Goal: Task Accomplishment & Management: Use online tool/utility

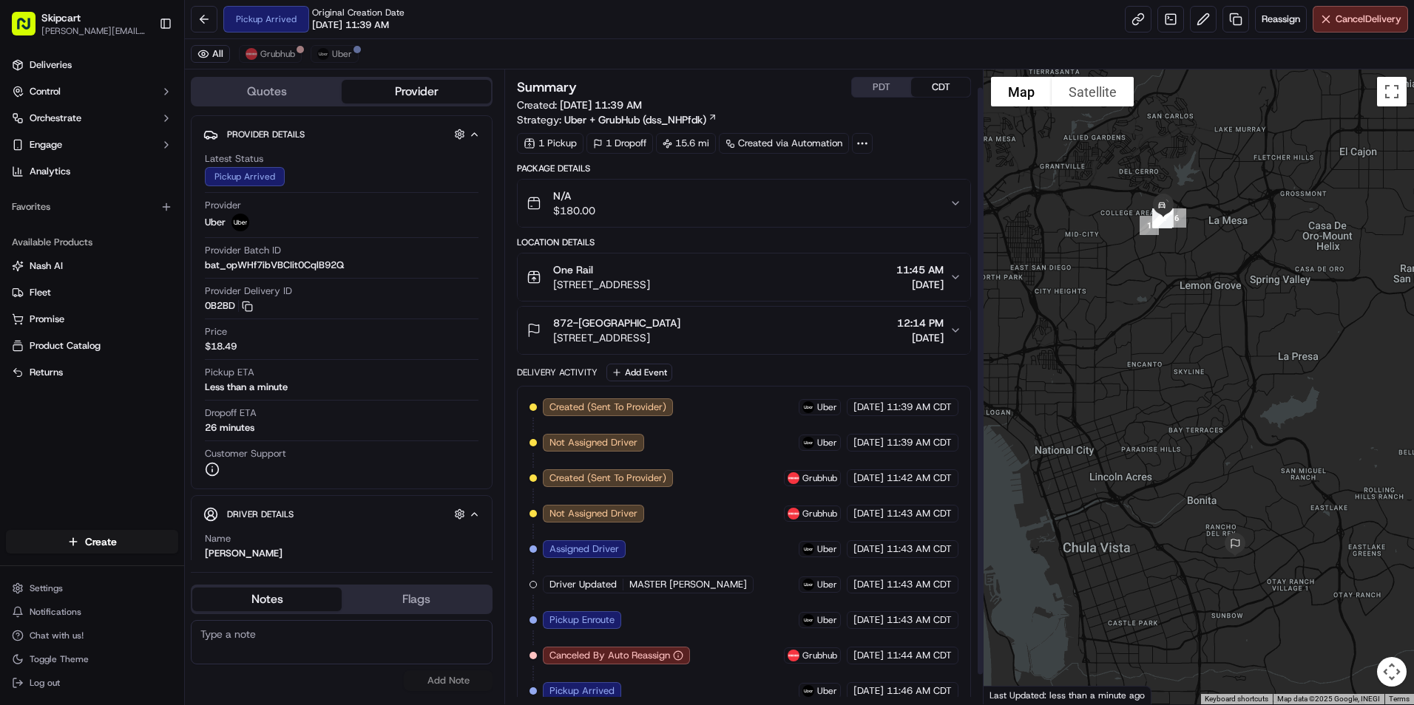
scroll to position [51, 0]
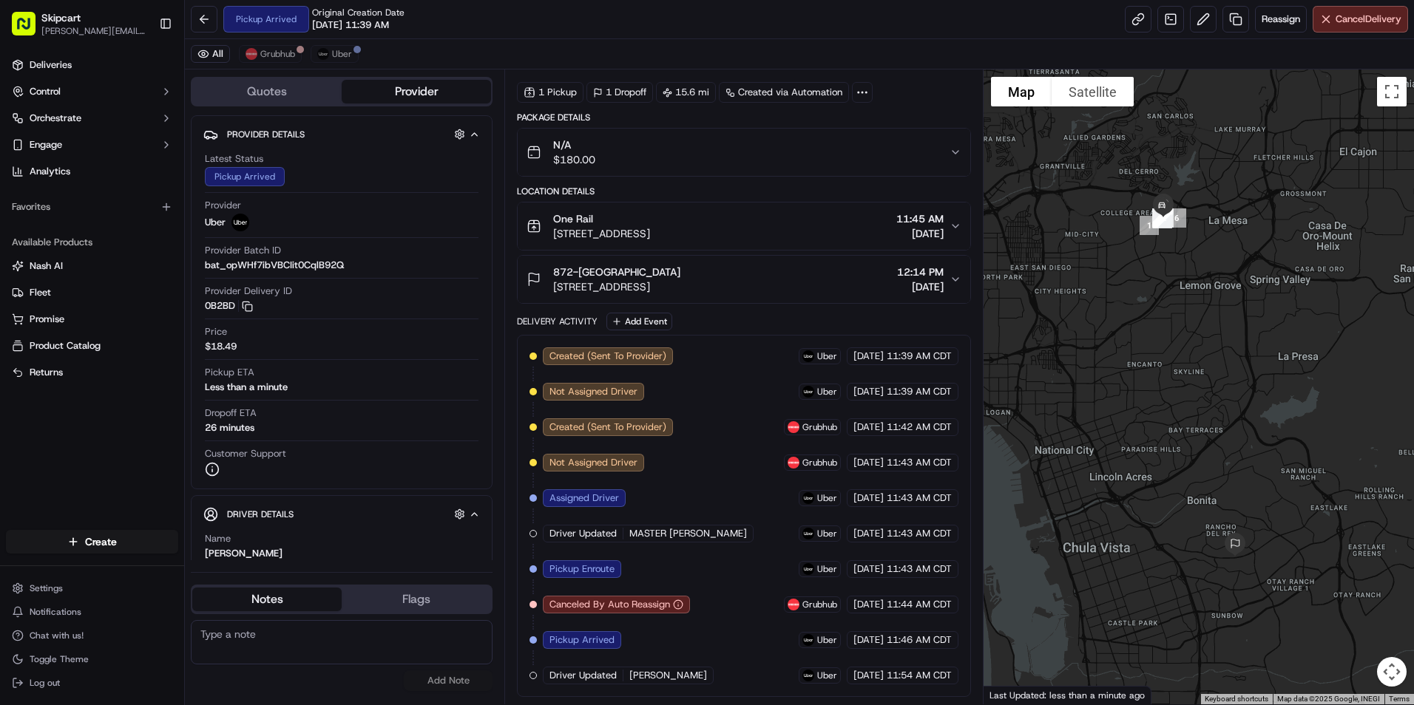
click at [650, 220] on div "One Rail" at bounding box center [601, 218] width 97 height 15
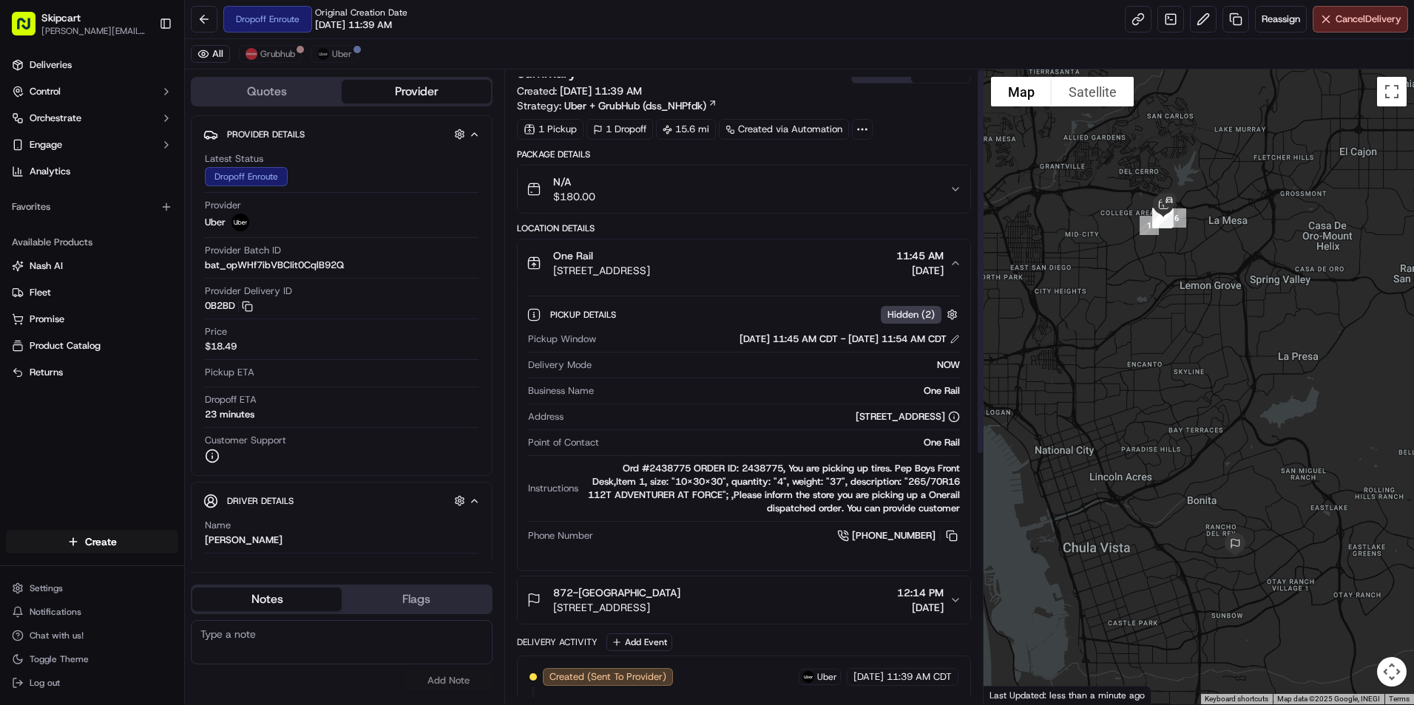
scroll to position [0, 0]
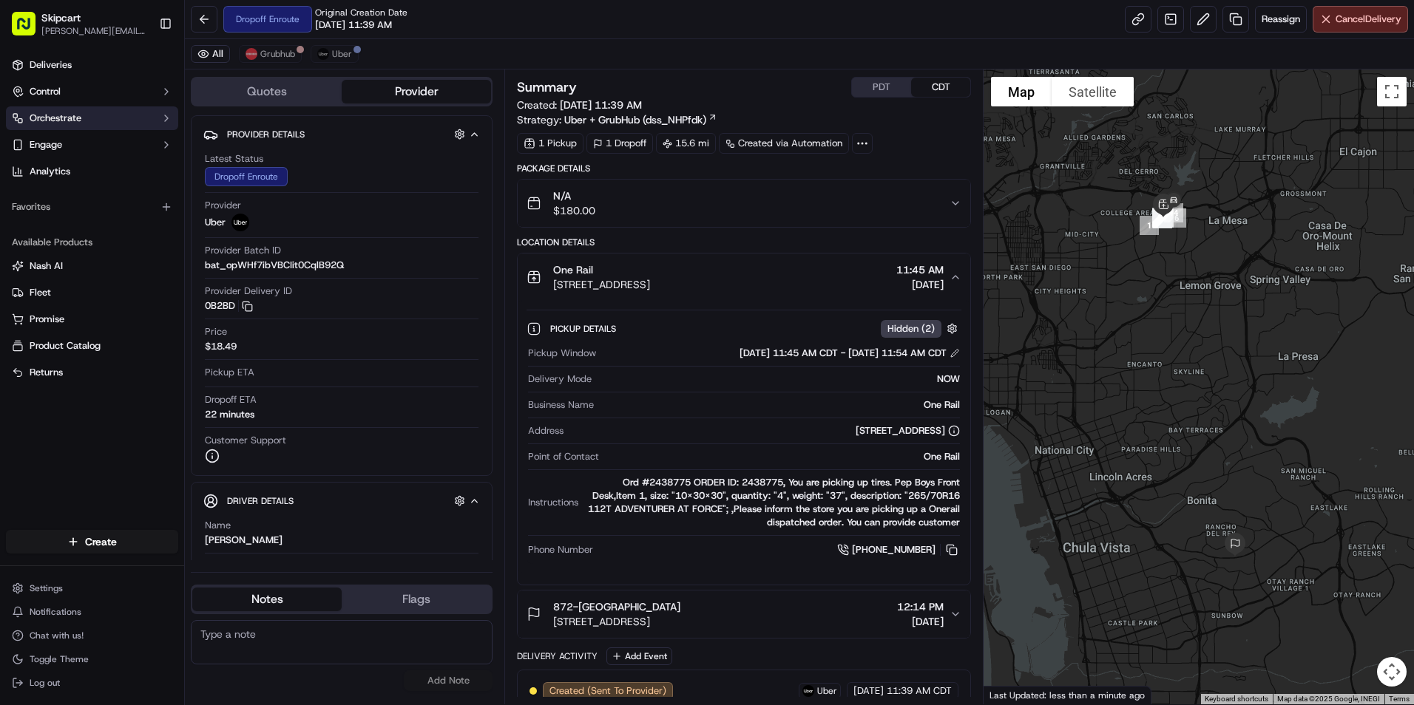
click at [92, 118] on button "Orchestrate" at bounding box center [92, 118] width 172 height 24
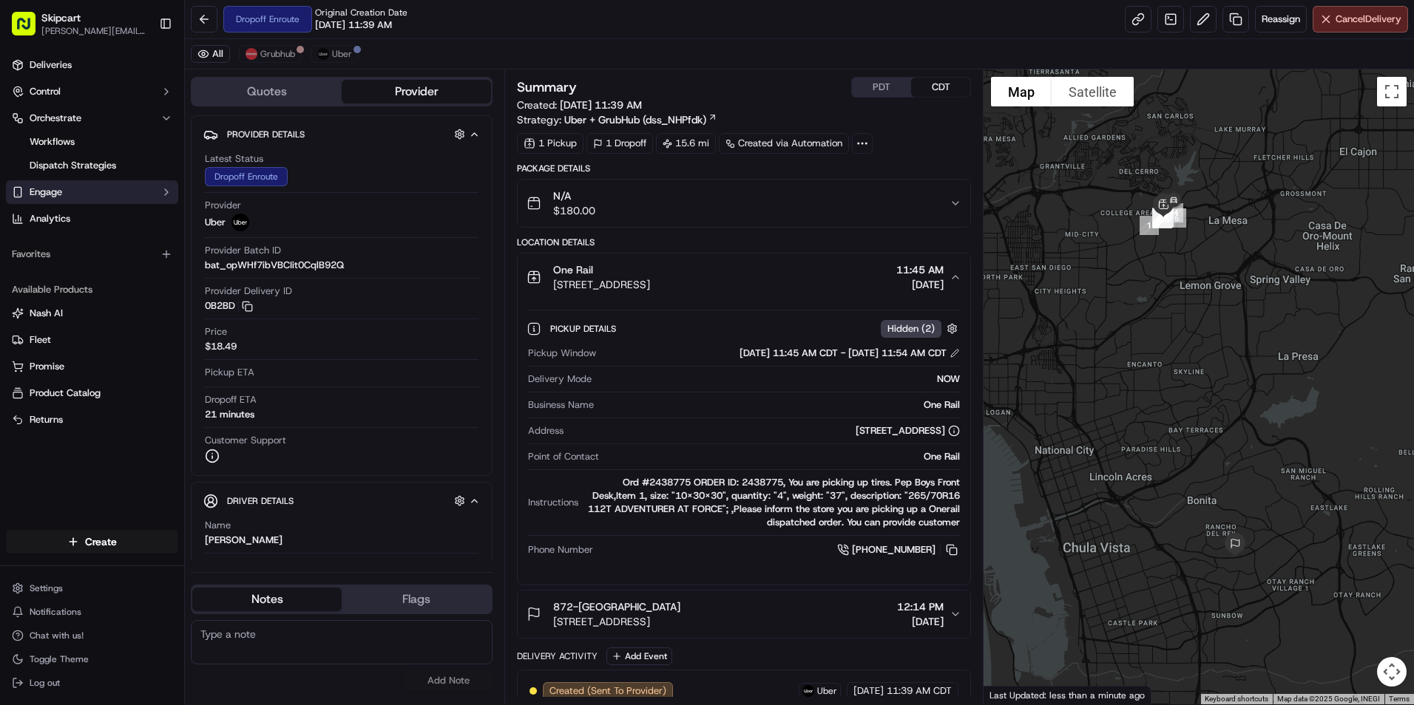
click at [97, 192] on button "Engage" at bounding box center [92, 192] width 172 height 24
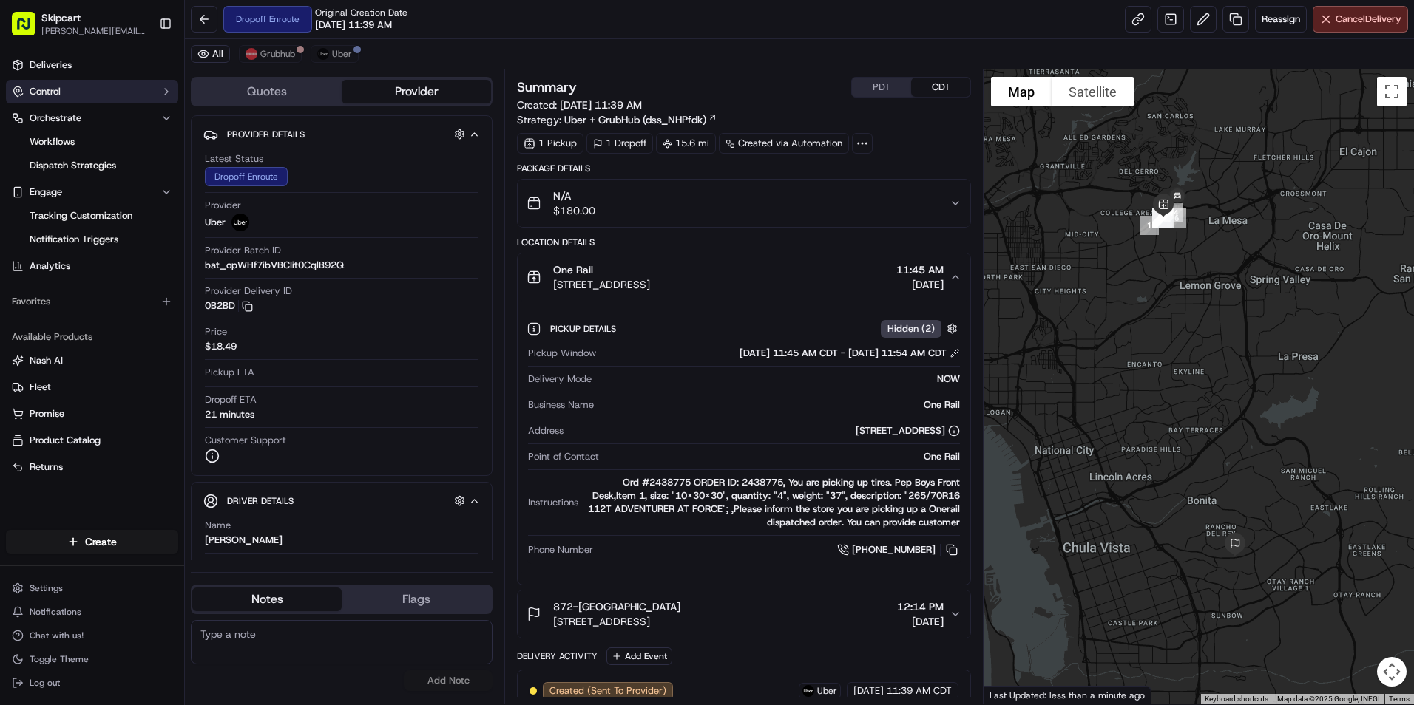
click at [112, 85] on button "Control" at bounding box center [92, 92] width 172 height 24
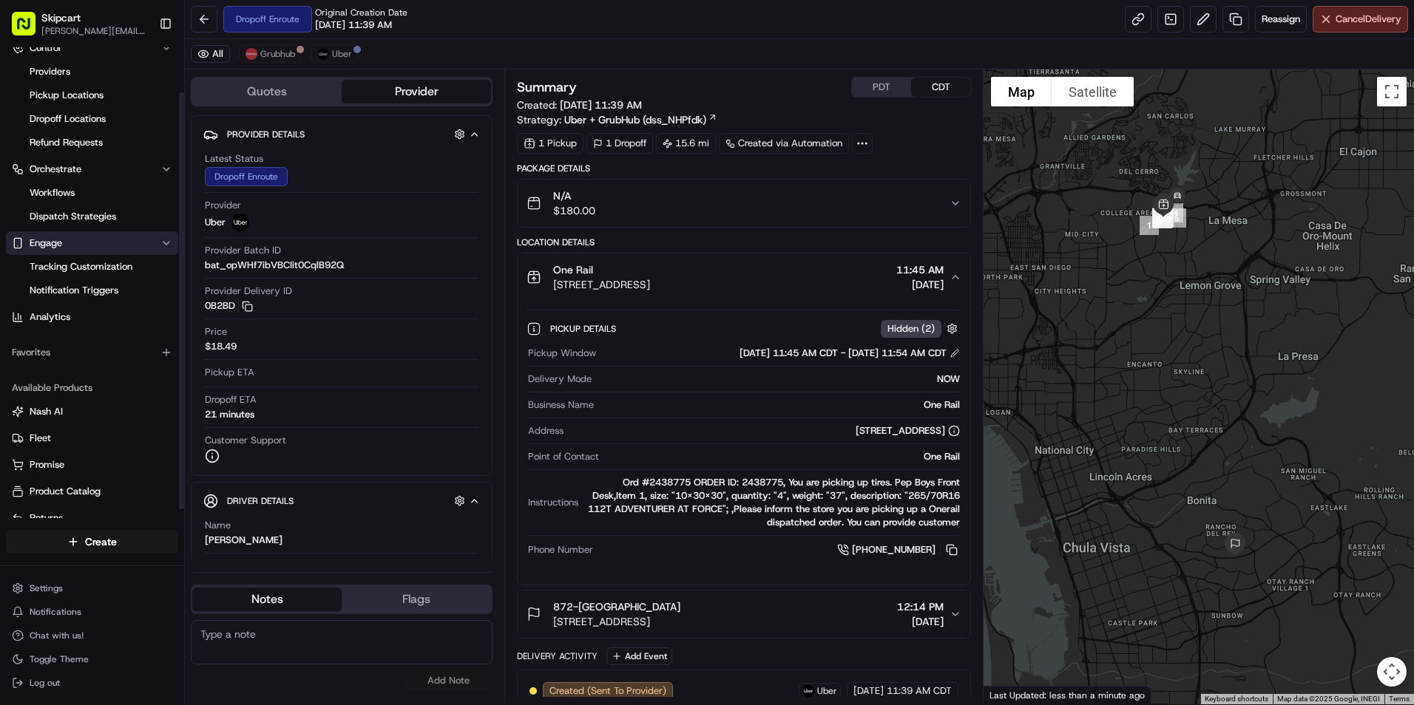
scroll to position [61, 0]
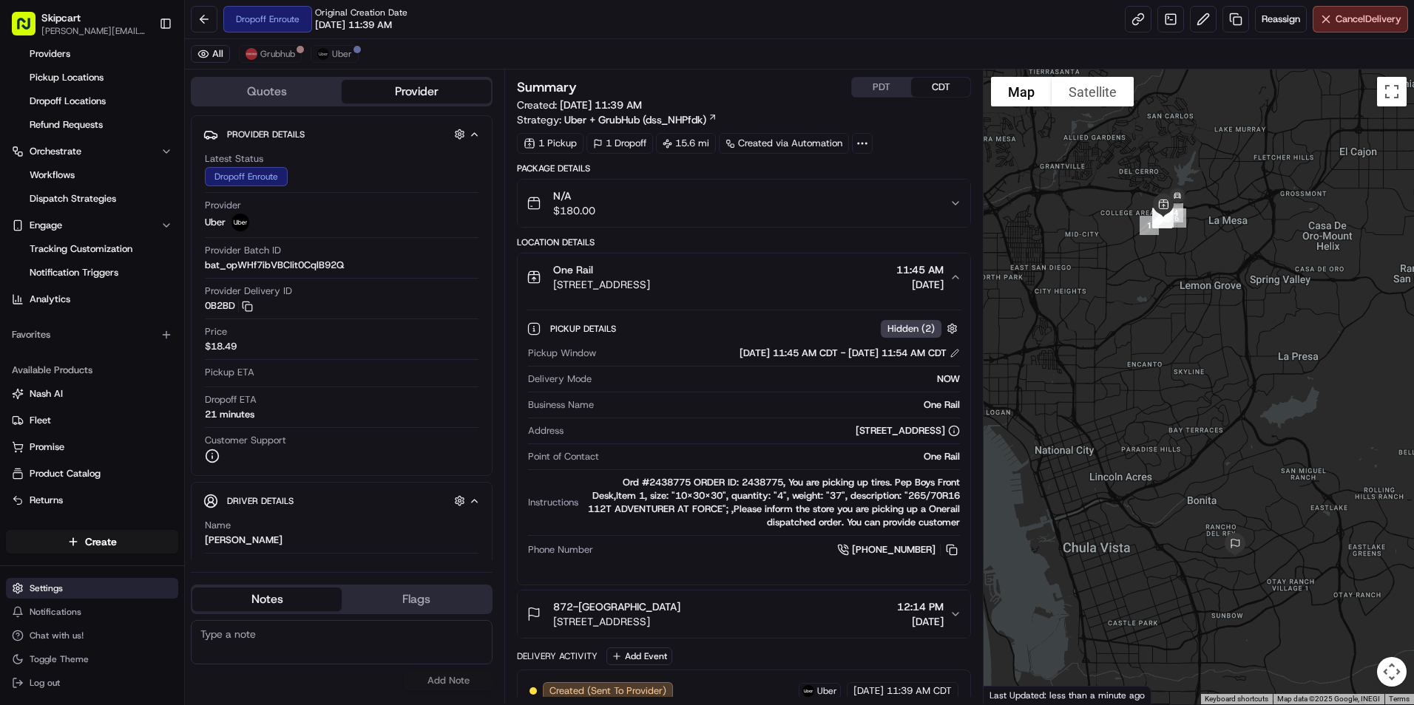
click at [72, 582] on html "Skipcart jonathan.rodden@7-11.com Toggle Sidebar Deliveries Control Providers P…" at bounding box center [707, 352] width 1414 height 705
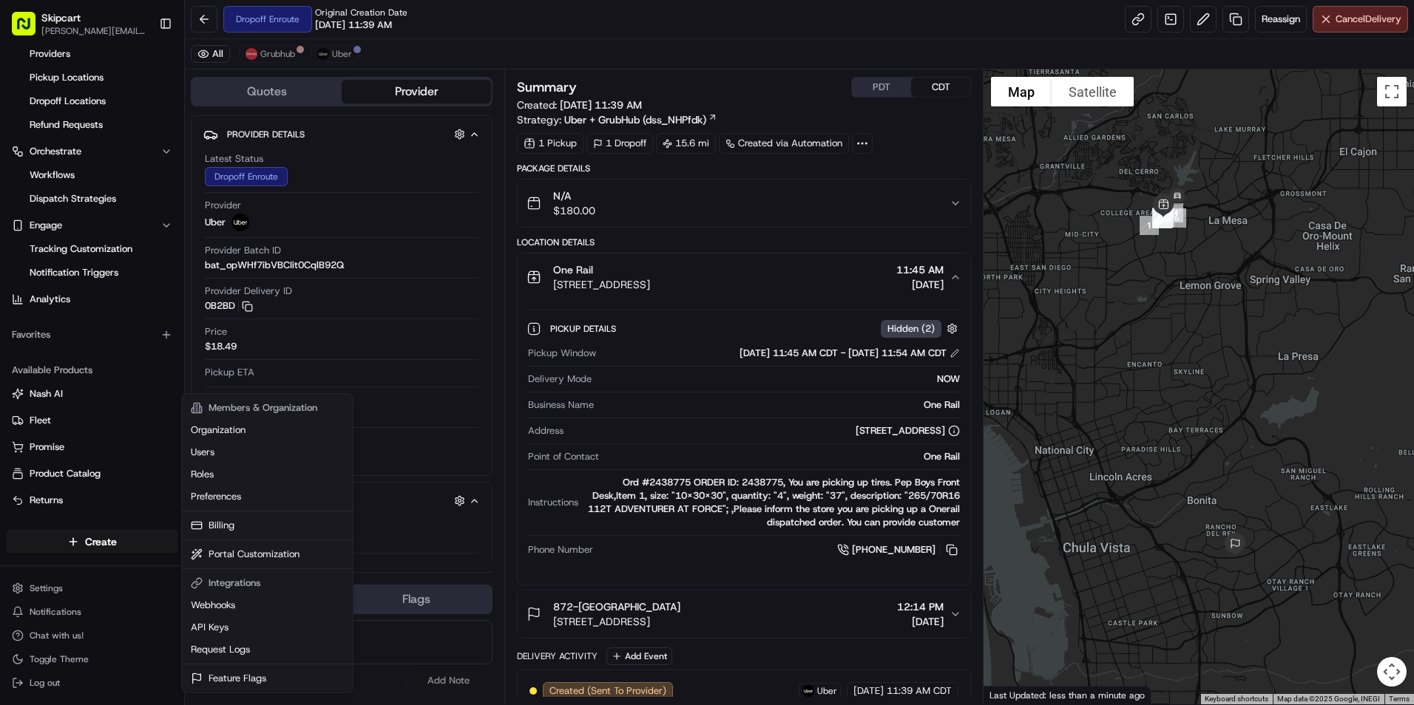
click at [66, 587] on html "Skipcart jonathan.rodden@7-11.com Toggle Sidebar Deliveries Control Providers P…" at bounding box center [707, 352] width 1414 height 705
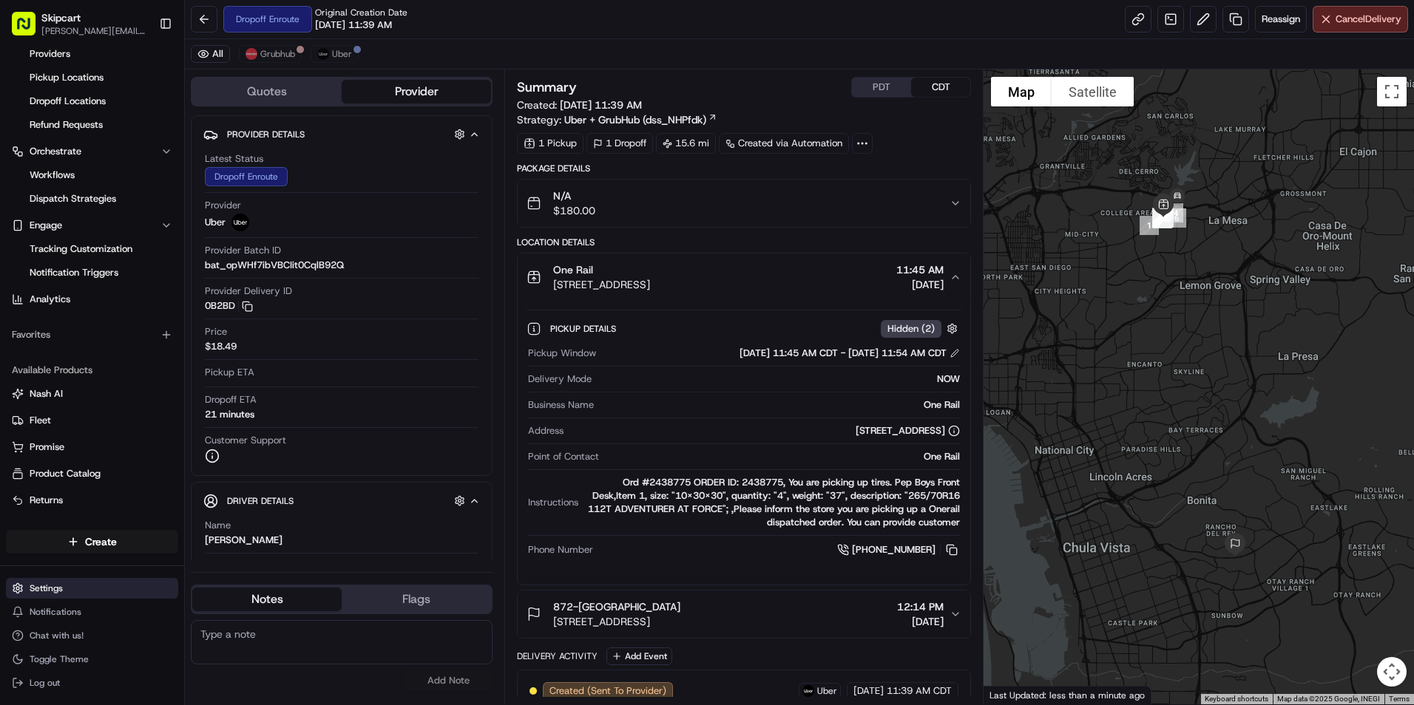
click at [64, 587] on html "Skipcart jonathan.rodden@7-11.com Toggle Sidebar Deliveries Control Providers P…" at bounding box center [707, 352] width 1414 height 705
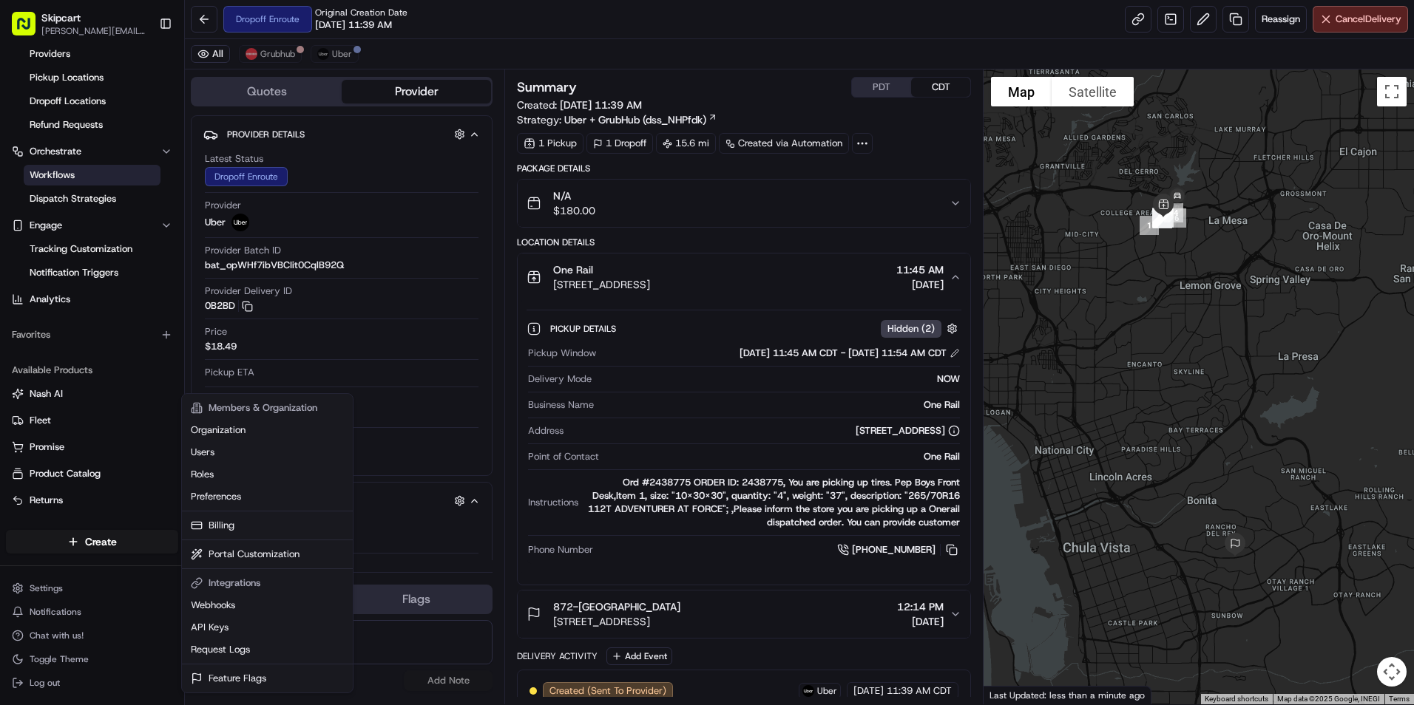
click at [76, 166] on html "Skipcart jonathan.rodden@7-11.com Toggle Sidebar Deliveries Control Providers P…" at bounding box center [707, 352] width 1414 height 705
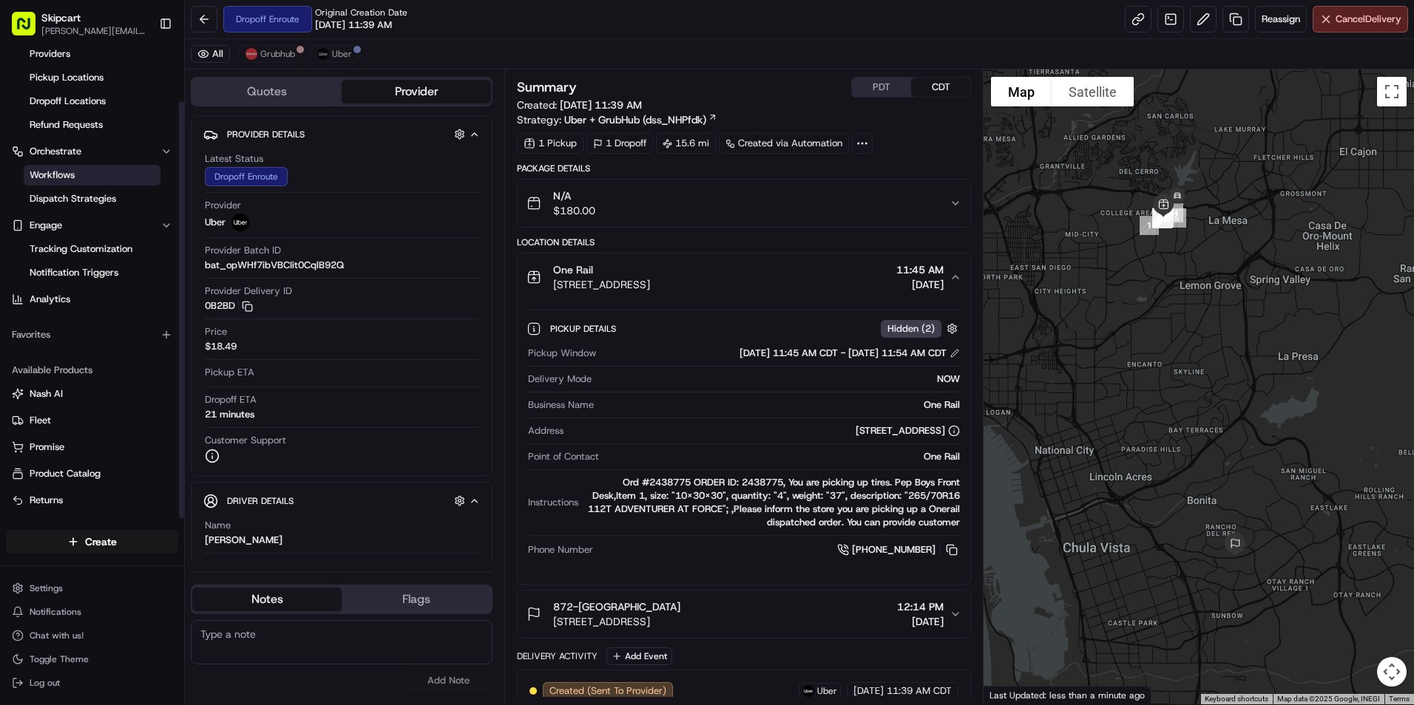
click at [68, 170] on span "Workflows" at bounding box center [52, 175] width 45 height 13
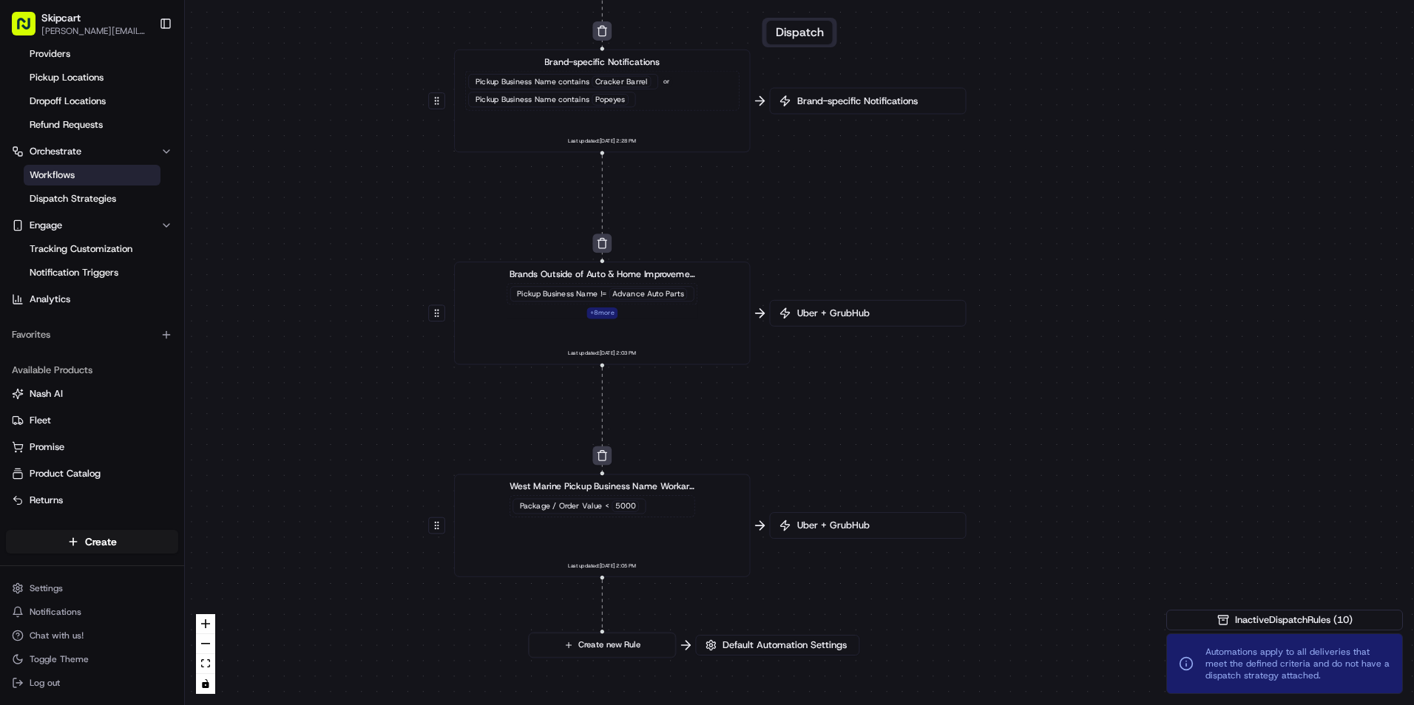
drag, startPoint x: 791, startPoint y: 489, endPoint x: 850, endPoint y: 224, distance: 271.3
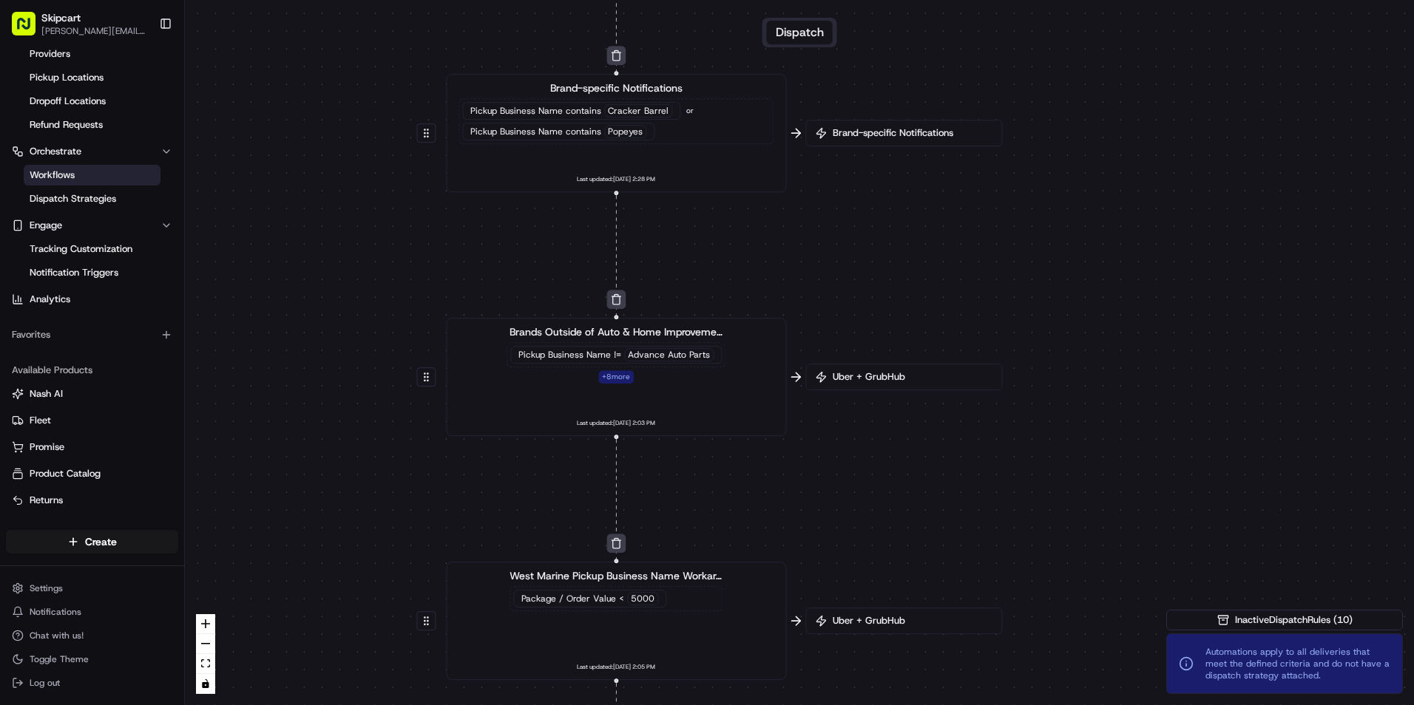
drag, startPoint x: 836, startPoint y: 437, endPoint x: 928, endPoint y: 696, distance: 274.6
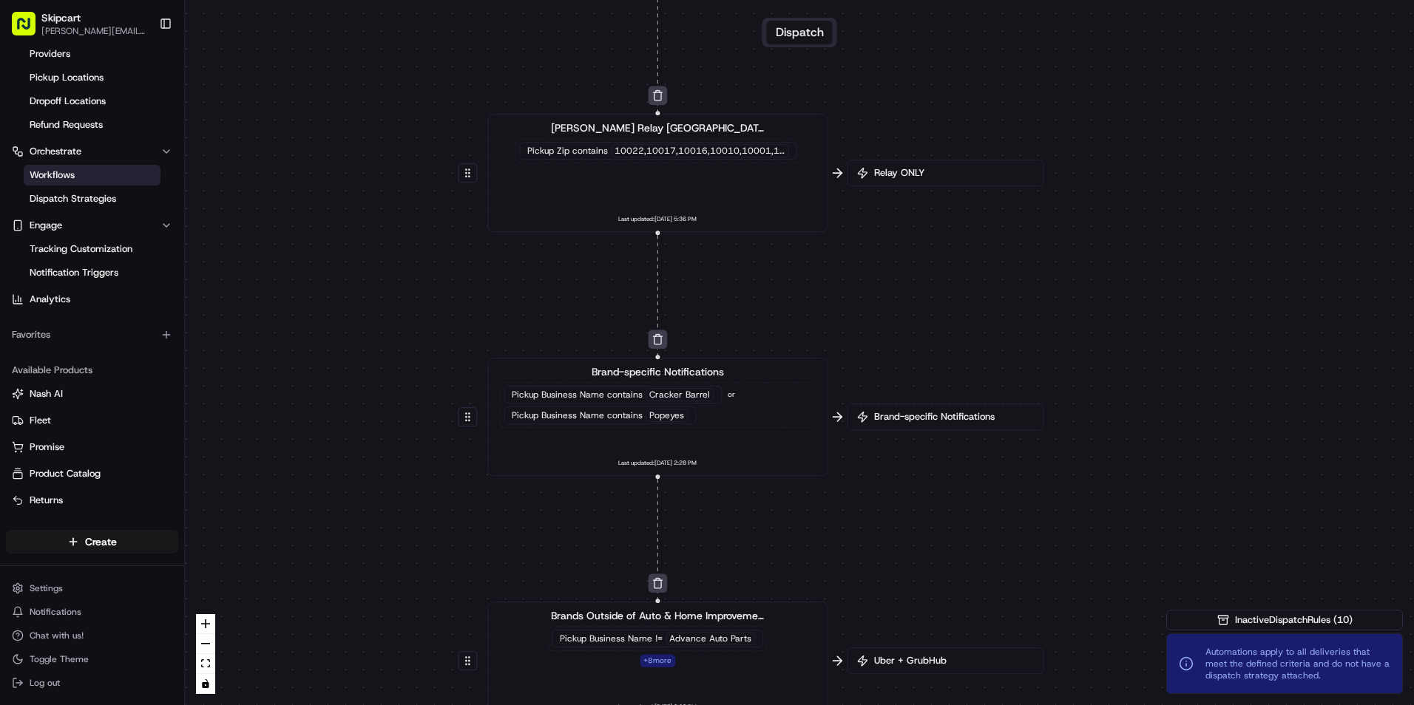
drag, startPoint x: 853, startPoint y: 189, endPoint x: 817, endPoint y: 596, distance: 409.0
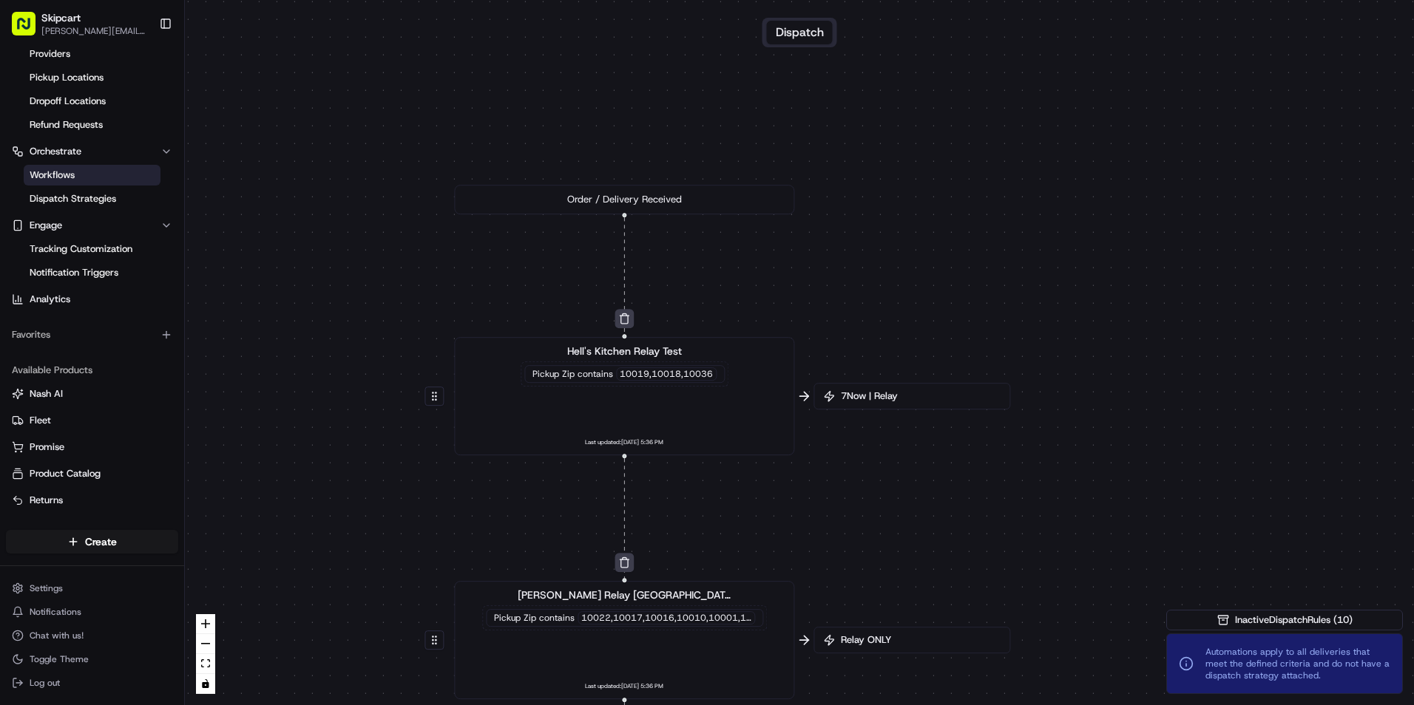
drag, startPoint x: 871, startPoint y: 291, endPoint x: 867, endPoint y: 657, distance: 365.3
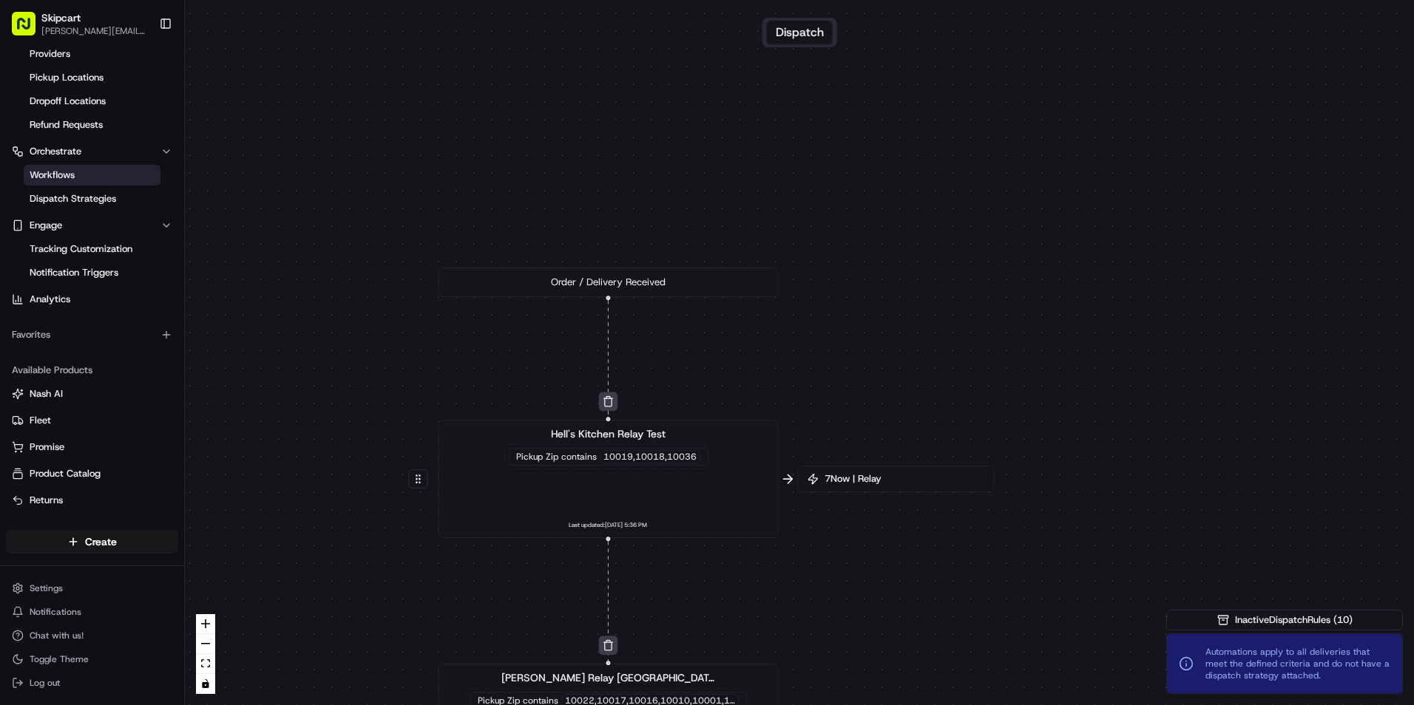
drag, startPoint x: 913, startPoint y: 405, endPoint x: 888, endPoint y: 72, distance: 332.9
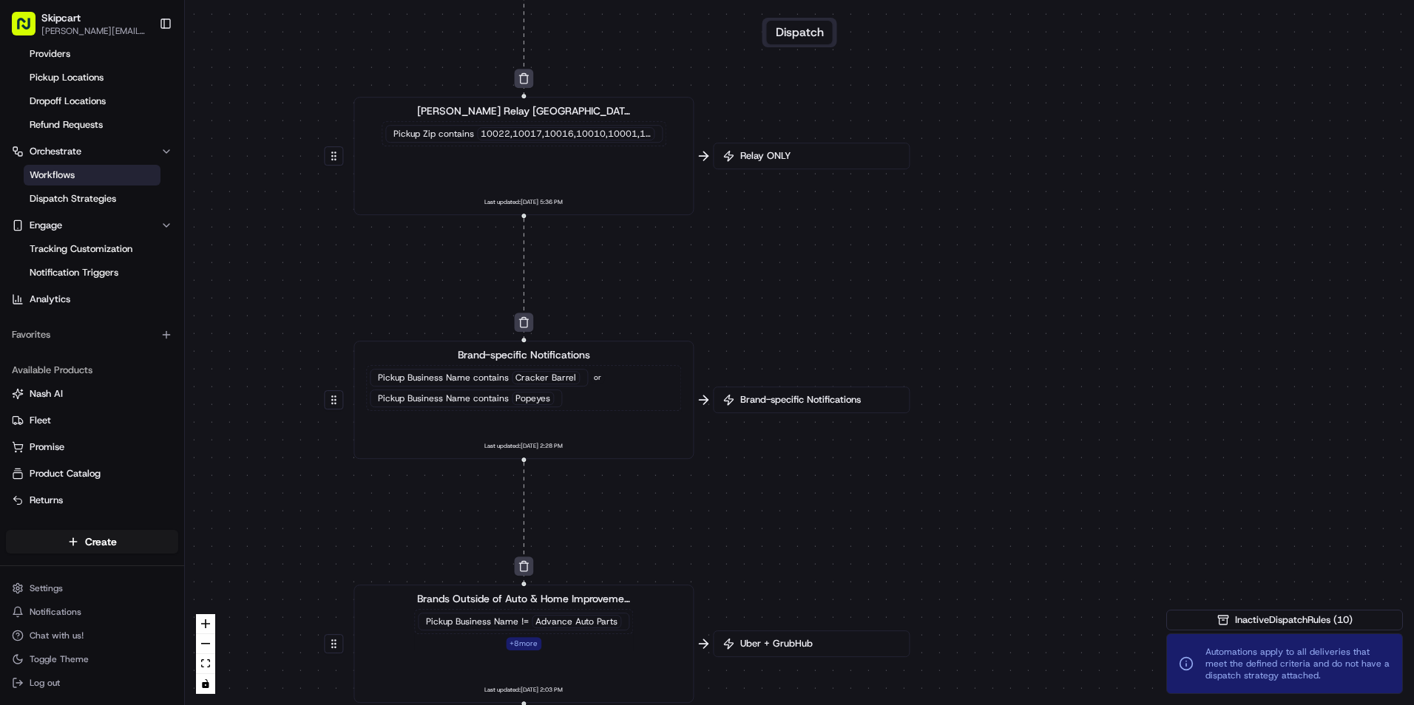
drag, startPoint x: 902, startPoint y: 519, endPoint x: 838, endPoint y: 222, distance: 304.2
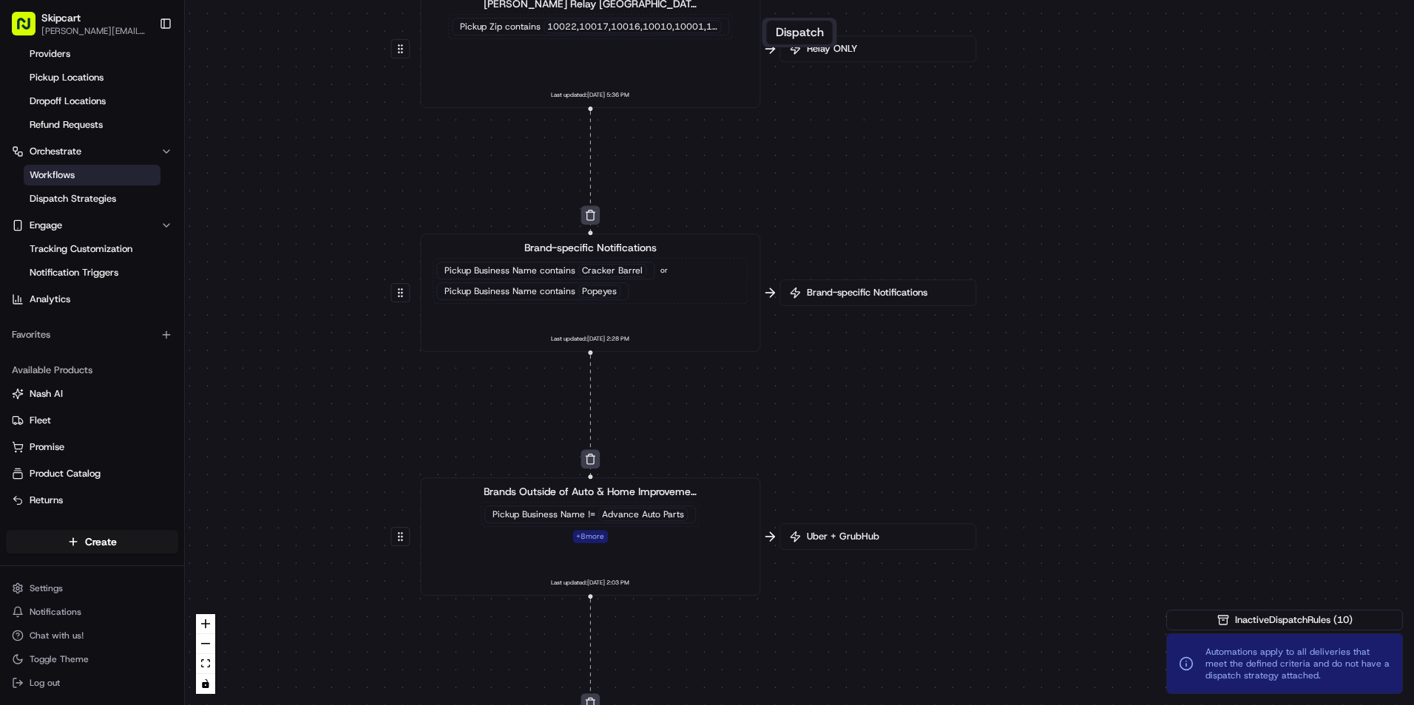
drag, startPoint x: 751, startPoint y: 495, endPoint x: 919, endPoint y: 256, distance: 292.6
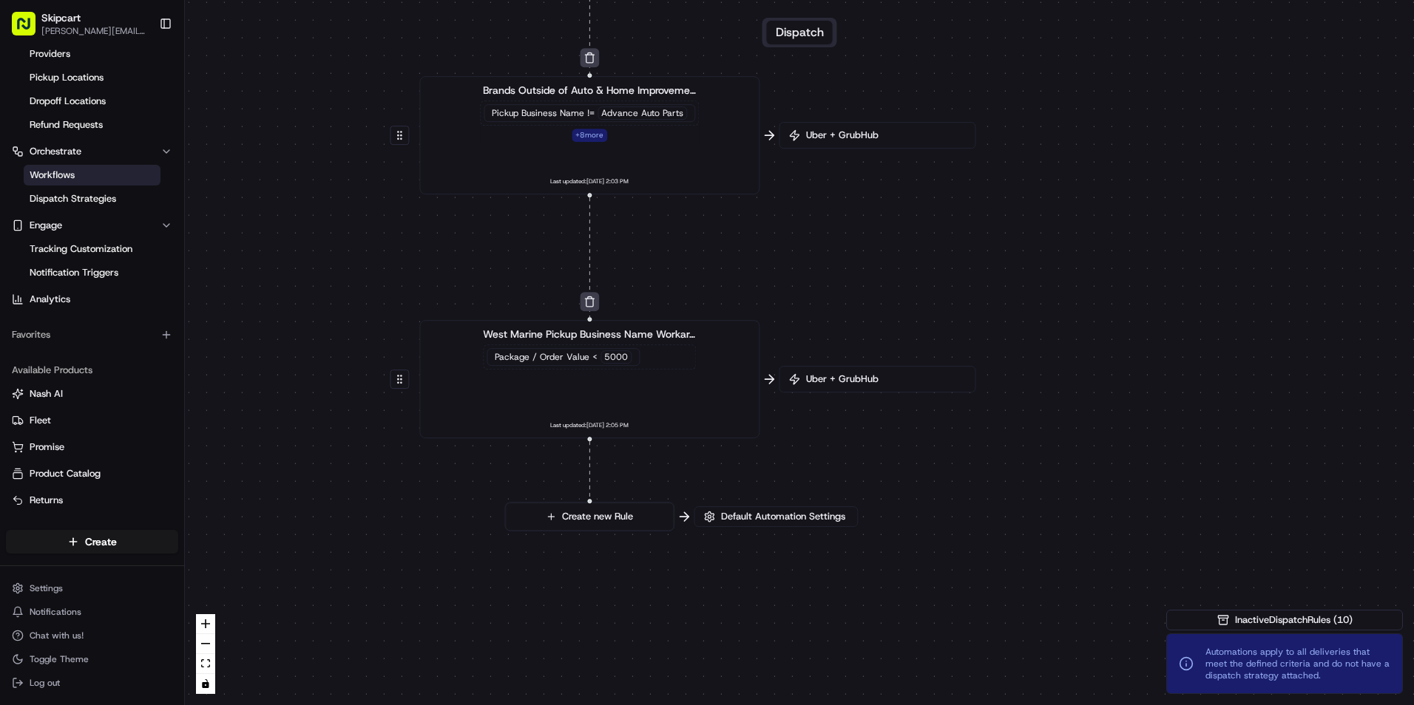
drag, startPoint x: 907, startPoint y: 560, endPoint x: 808, endPoint y: 305, distance: 273.3
click at [690, 152] on div "Brands Outside of Auto & Home Improvement Pickup Business Name != Advance Auto …" at bounding box center [589, 135] width 315 height 105
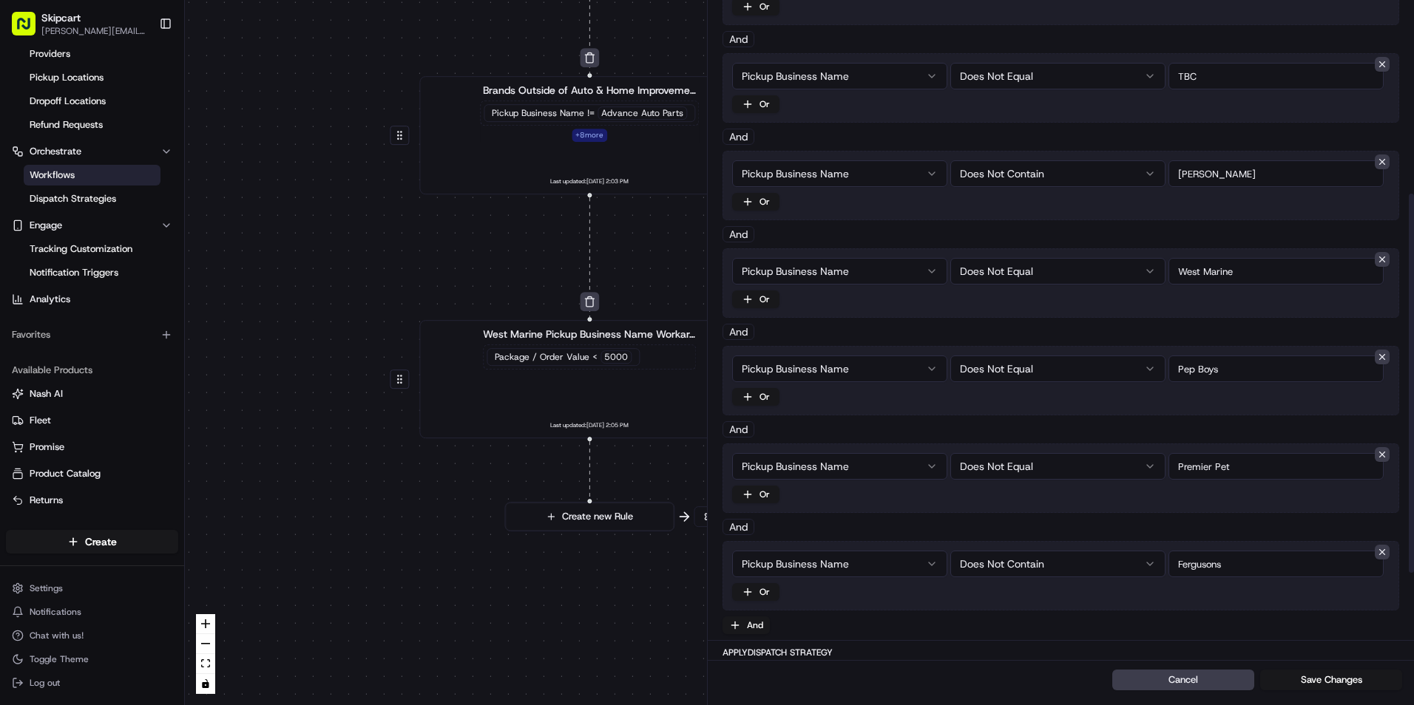
scroll to position [489, 0]
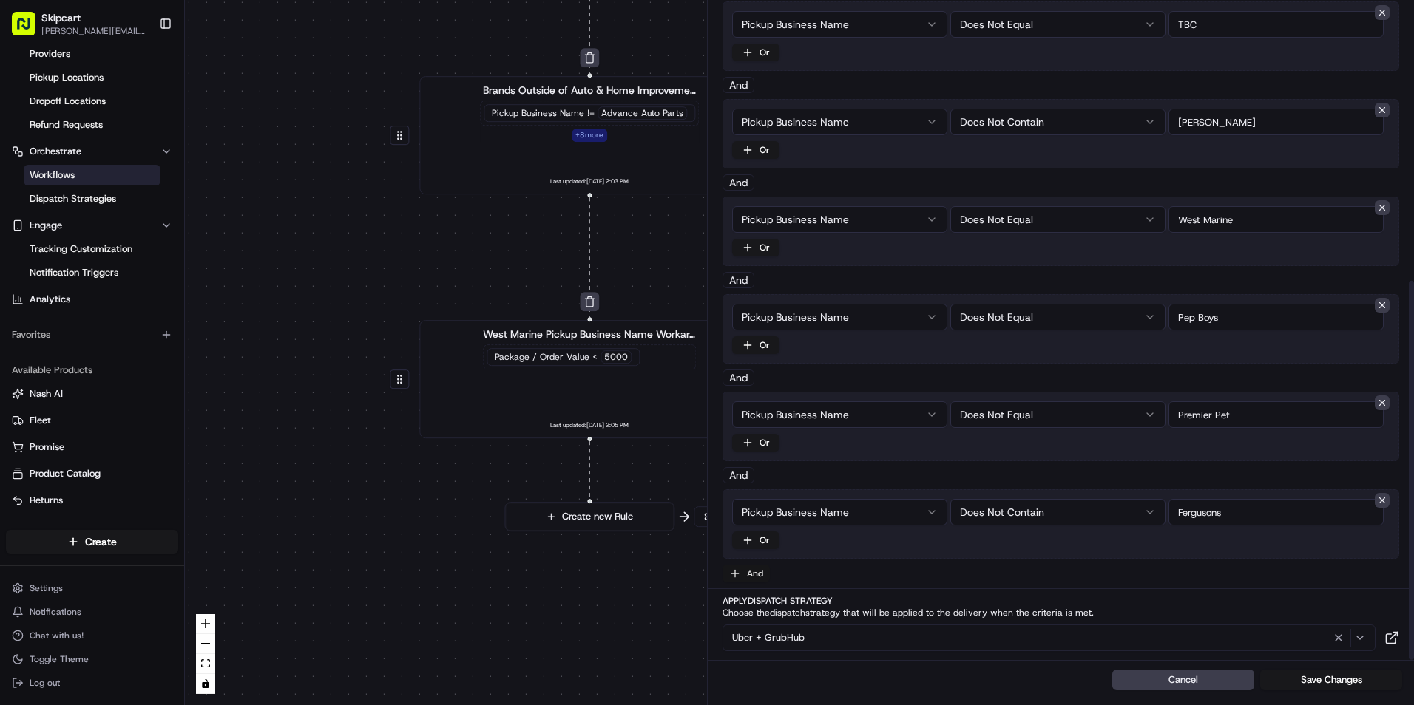
click at [759, 573] on button "And" at bounding box center [745, 574] width 47 height 18
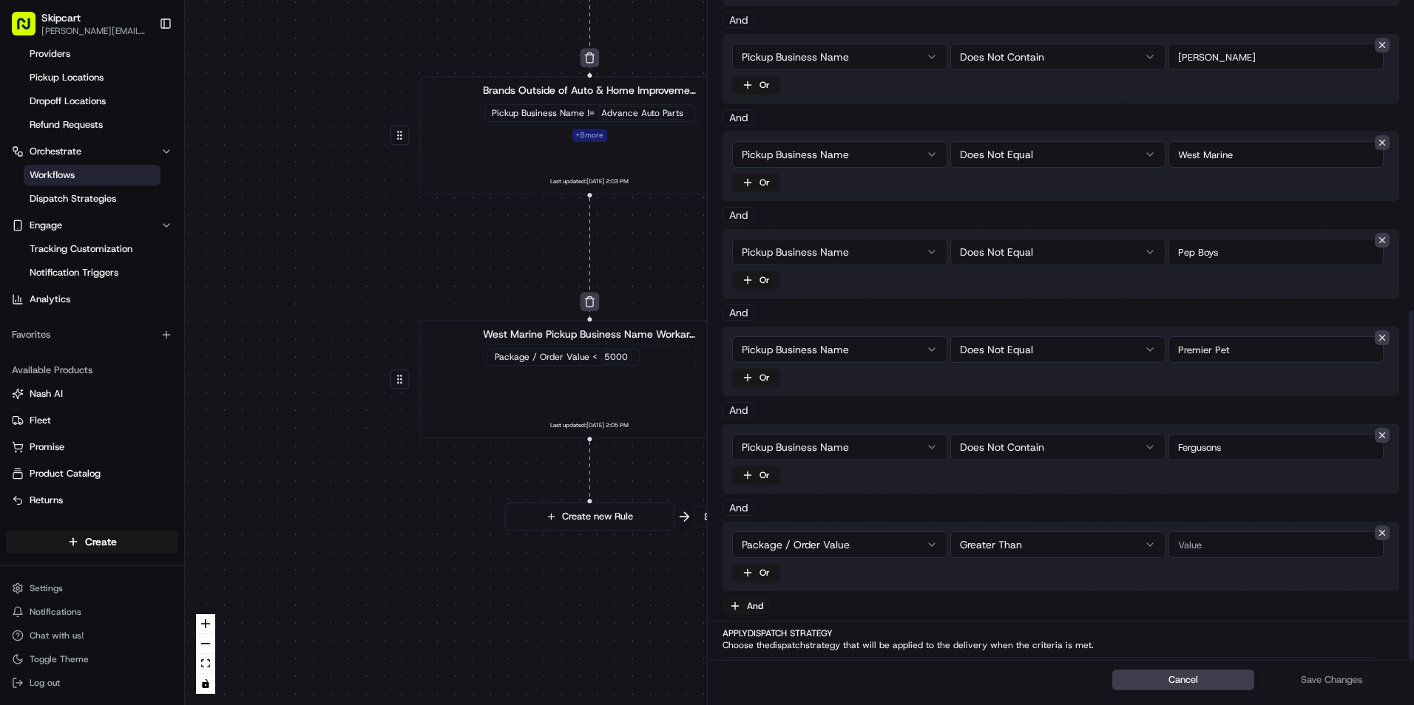
scroll to position [586, 0]
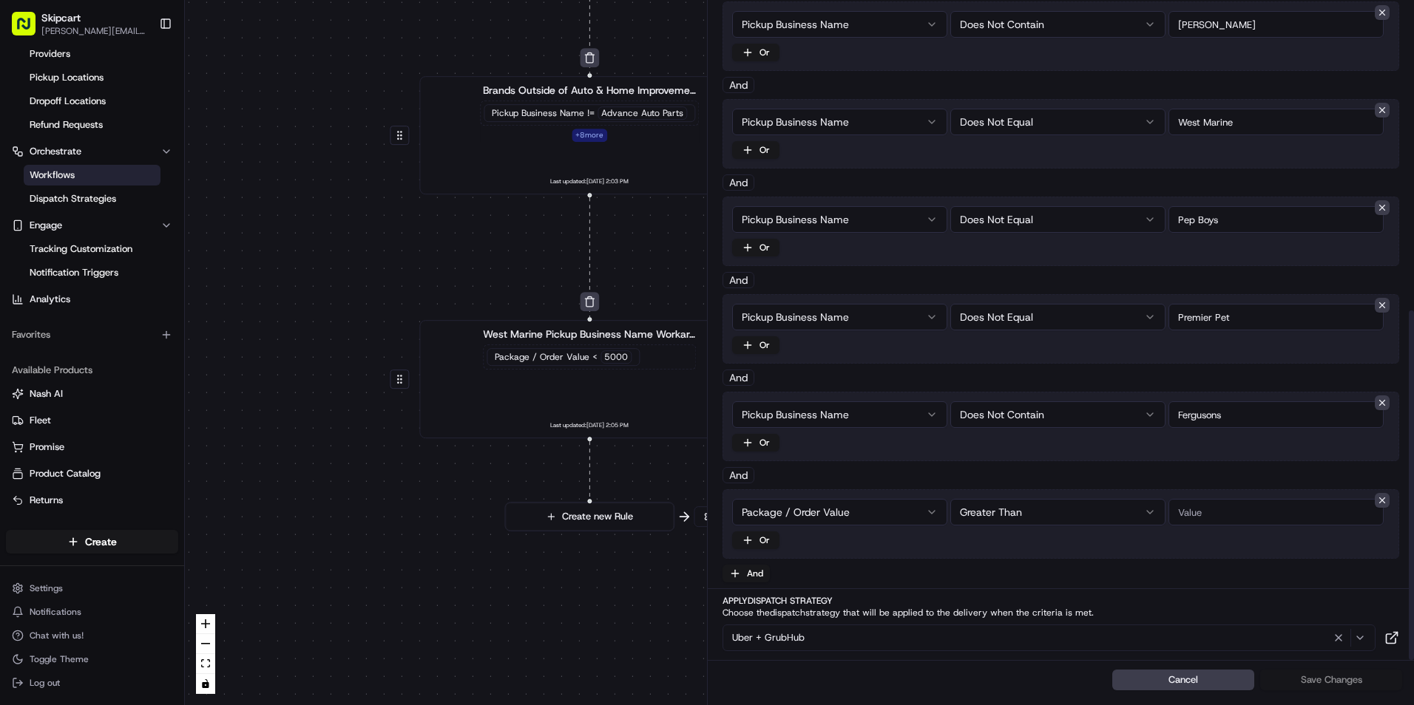
click at [881, 513] on html "Skipcart jonathan.rodden@7-11.com Toggle Sidebar Deliveries Control Providers P…" at bounding box center [707, 352] width 1414 height 705
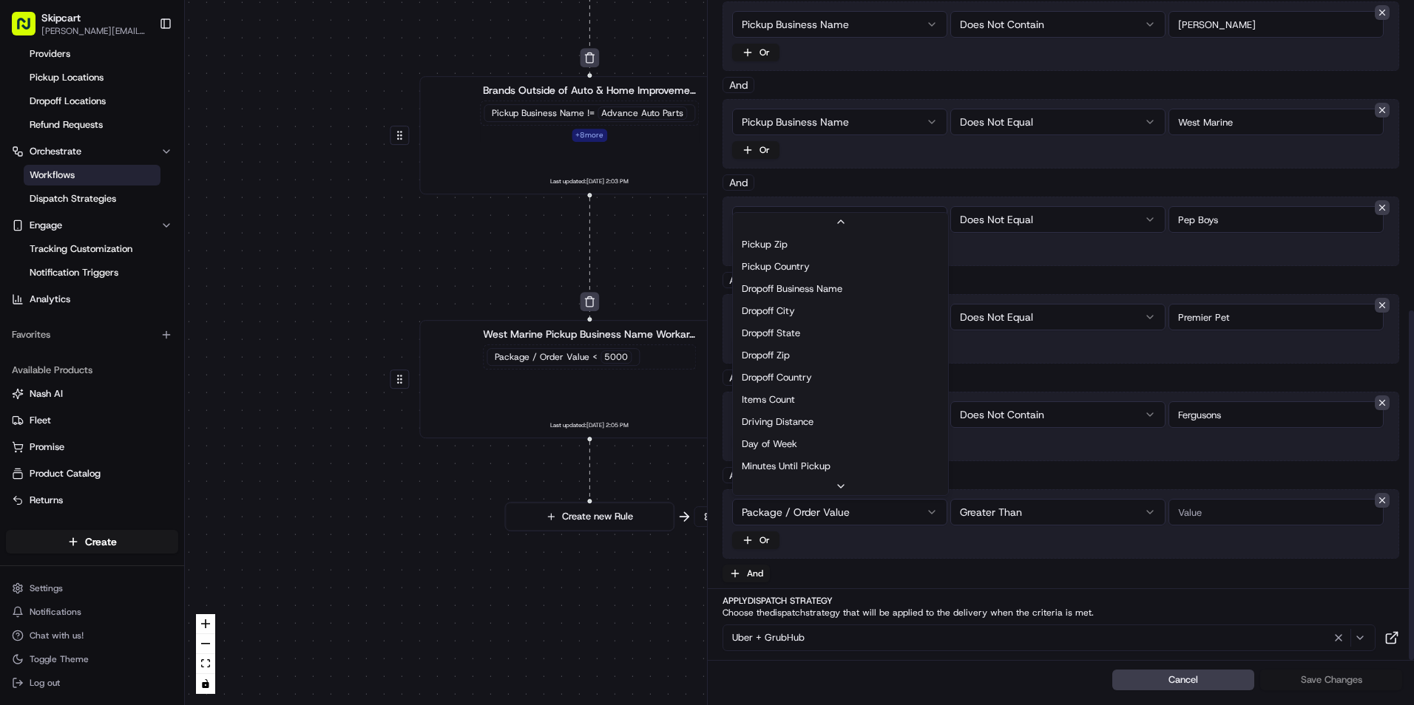
scroll to position [148, 0]
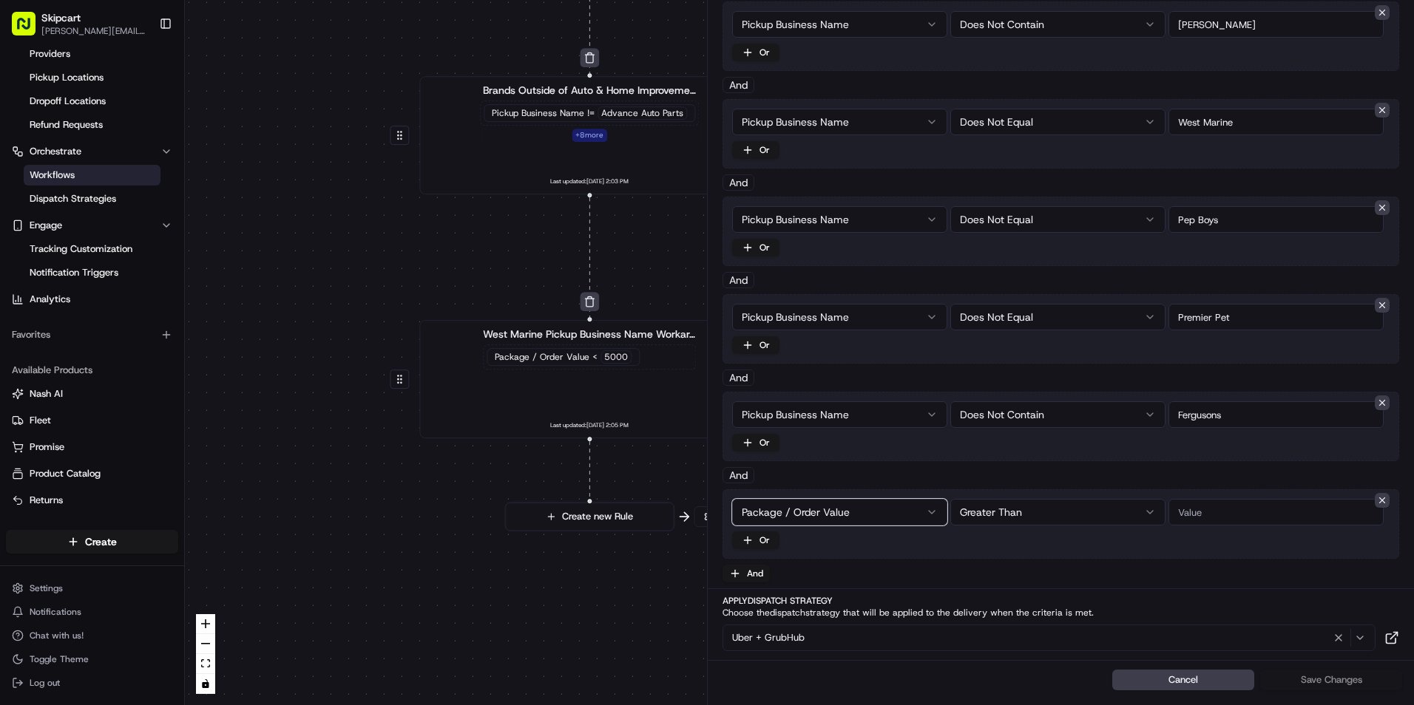
click at [1379, 498] on html "Skipcart jonathan.rodden@7-11.com Toggle Sidebar Deliveries Control Providers P…" at bounding box center [707, 352] width 1414 height 705
click at [1381, 498] on button at bounding box center [1382, 500] width 15 height 15
click at [1160, 682] on button "Cancel" at bounding box center [1183, 680] width 142 height 21
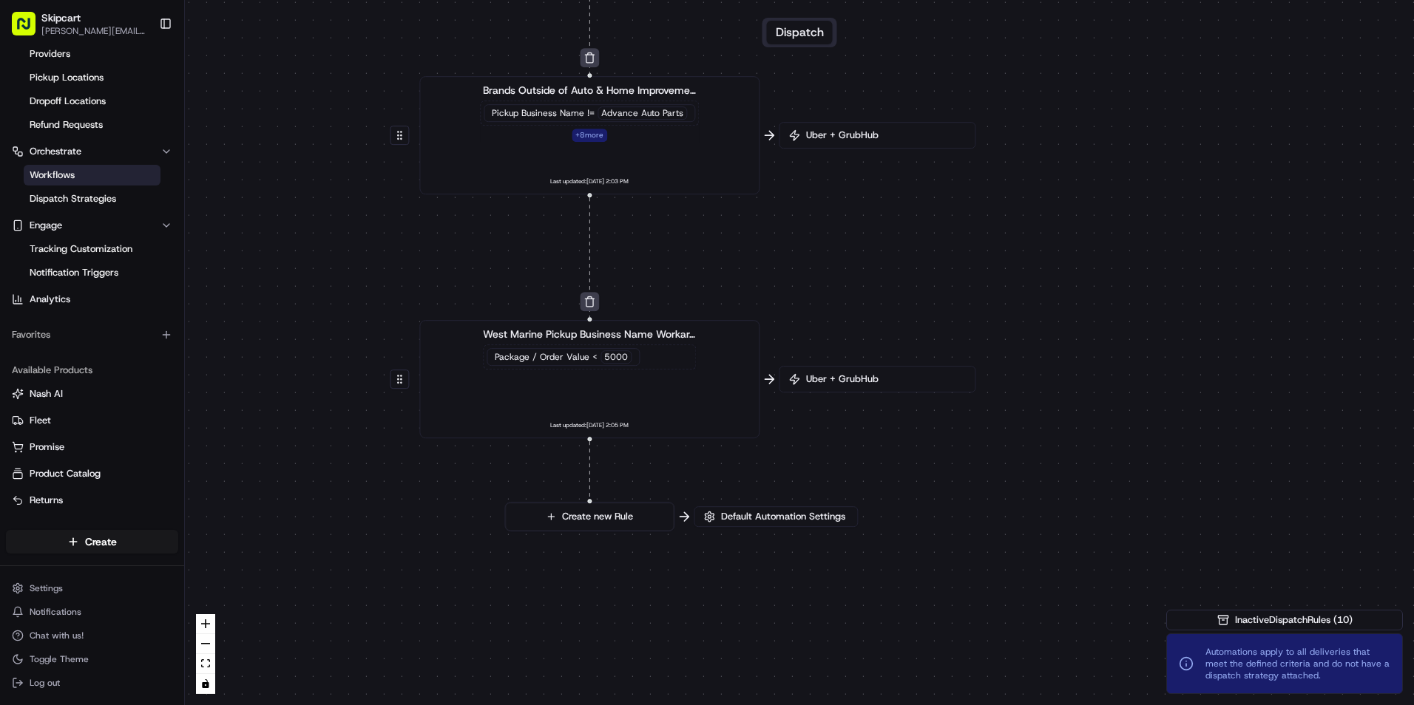
scroll to position [61, 0]
